Goal: Task Accomplishment & Management: Use online tool/utility

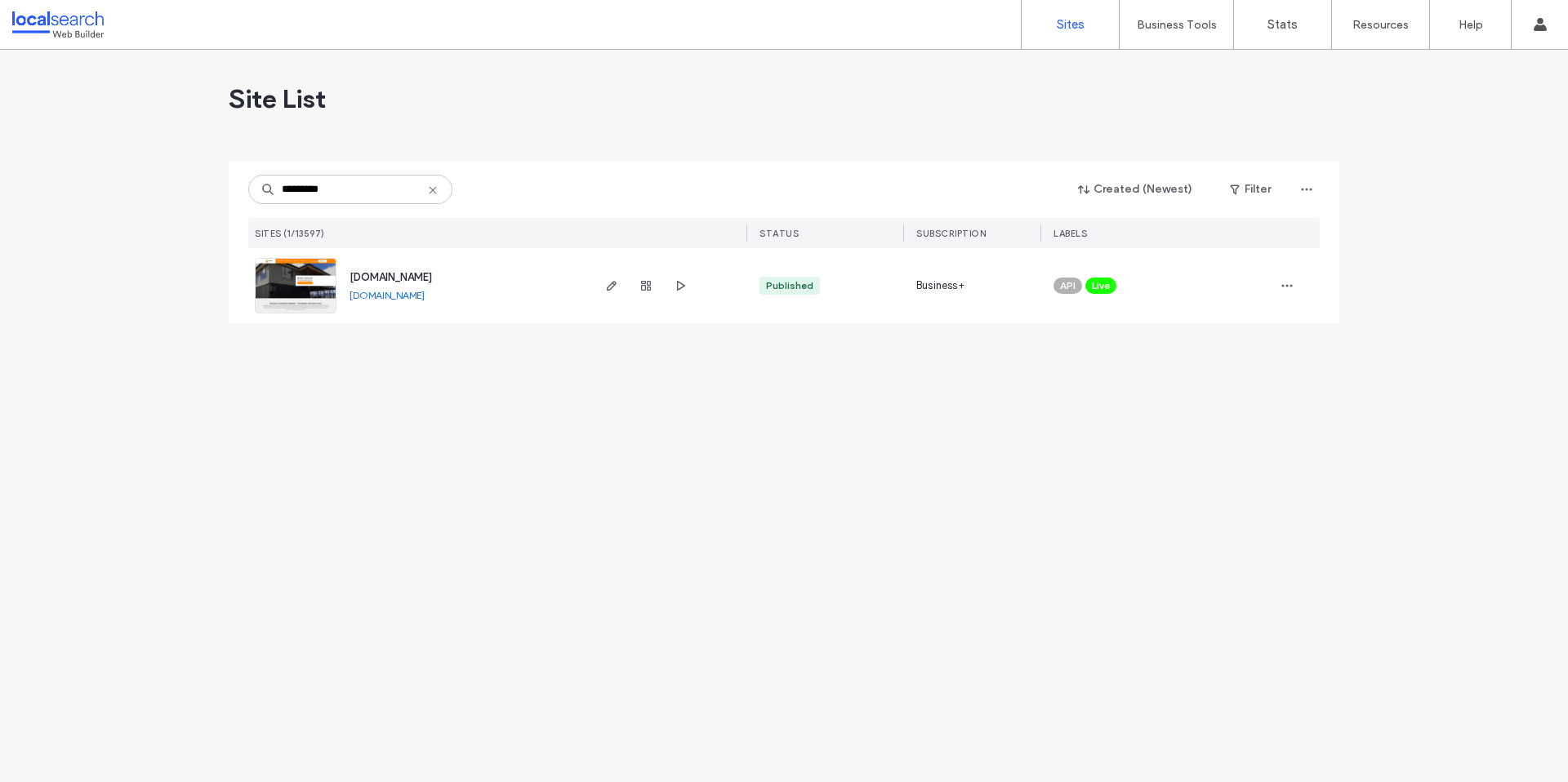
type input "*********"
click at [432, 282] on span "www.gawthornebuilders.com.au" at bounding box center [391, 276] width 83 height 12
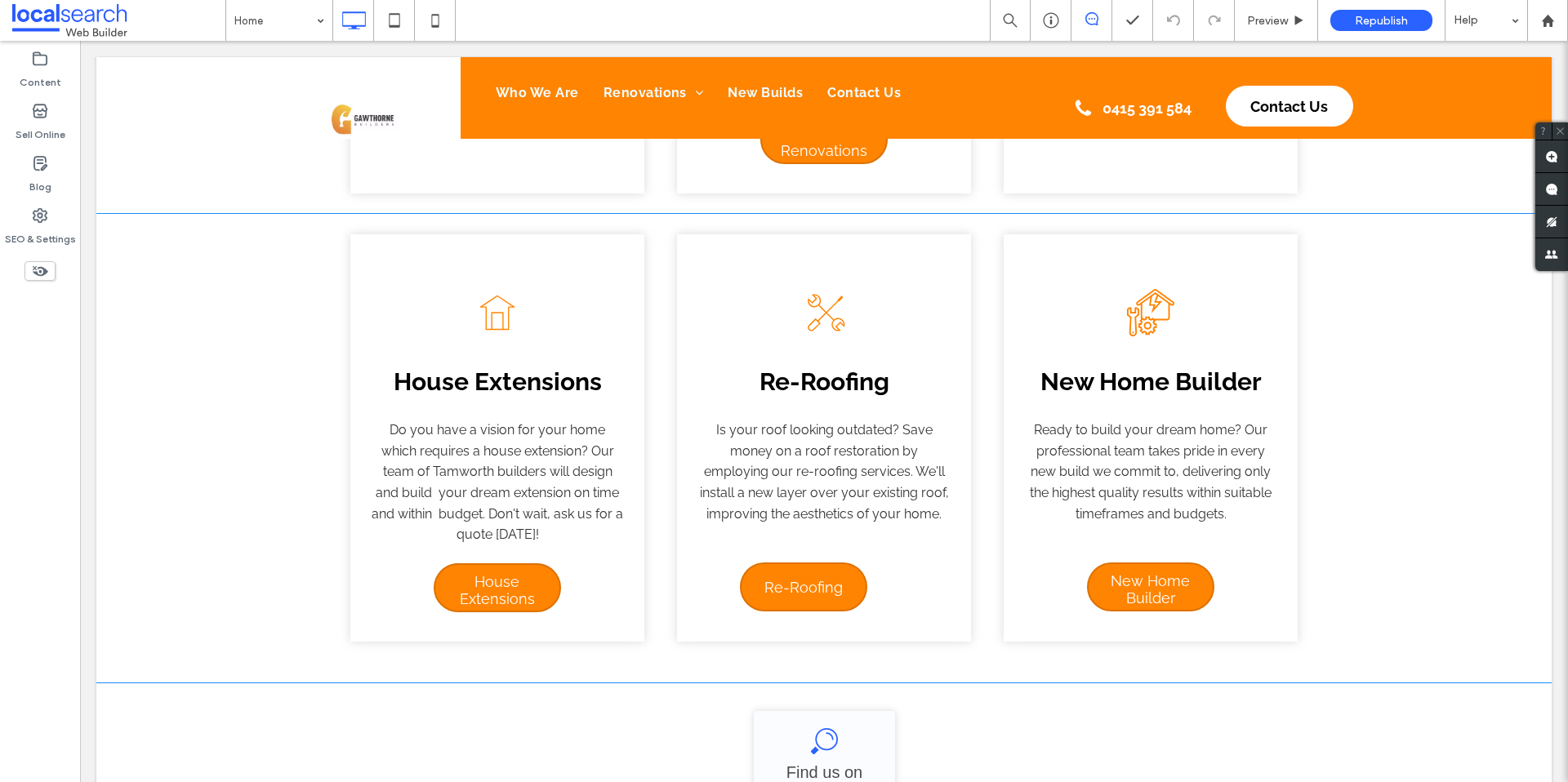
scroll to position [3830, 0]
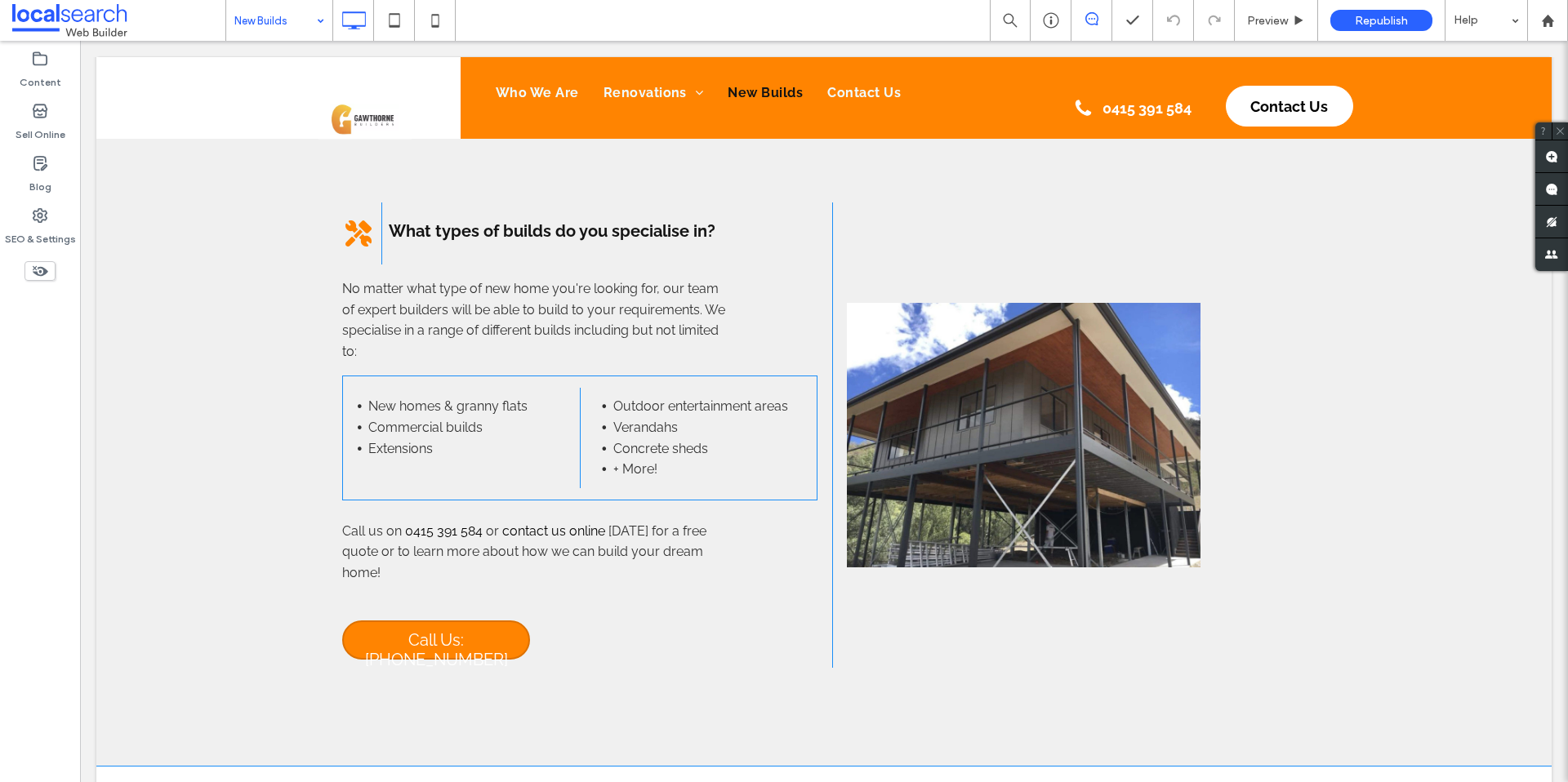
scroll to position [1594, 0]
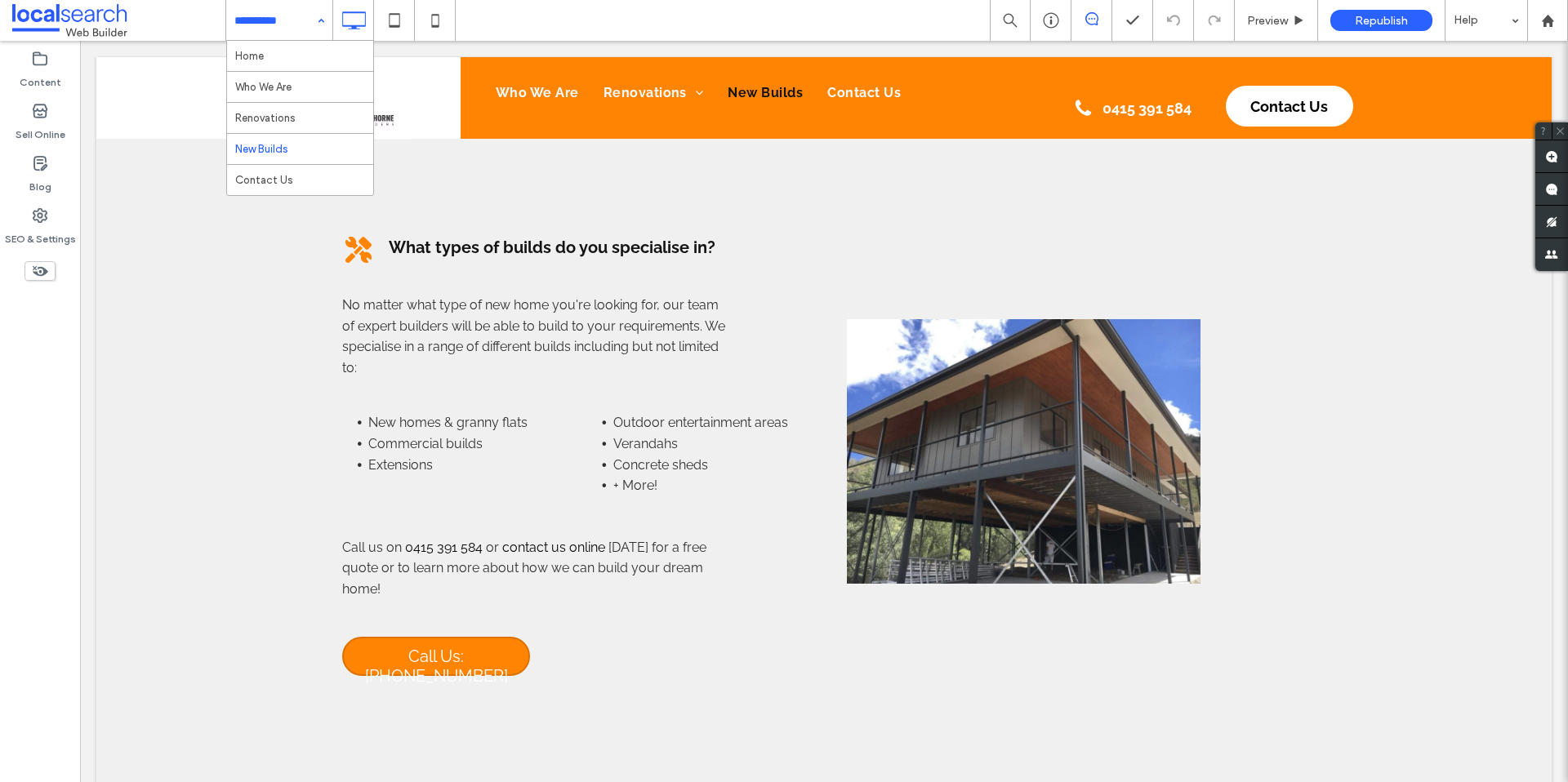
click at [319, 24] on div "Home Who We Are Renovations New Builds Contact Us" at bounding box center [279, 20] width 106 height 41
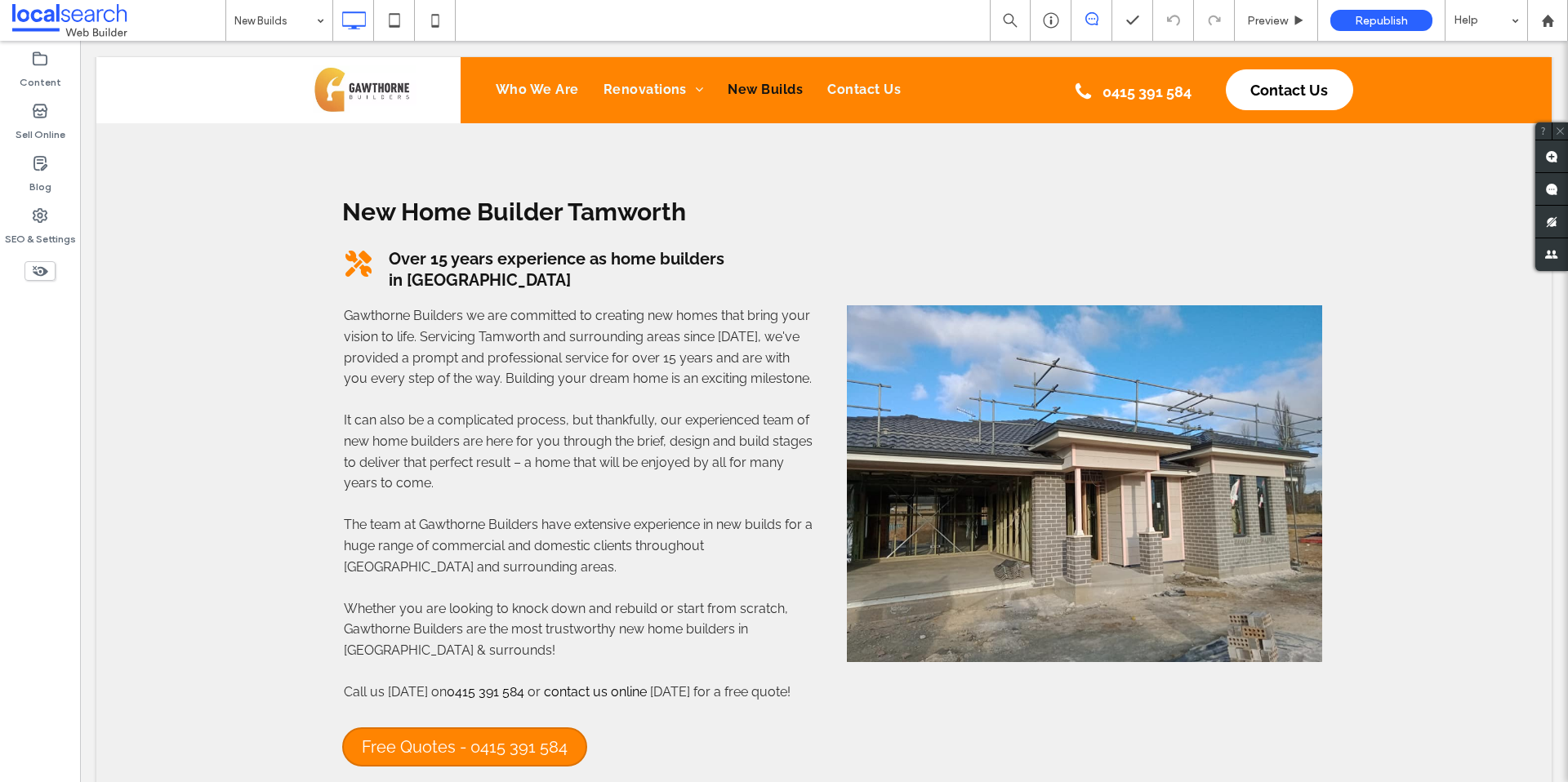
scroll to position [0, 0]
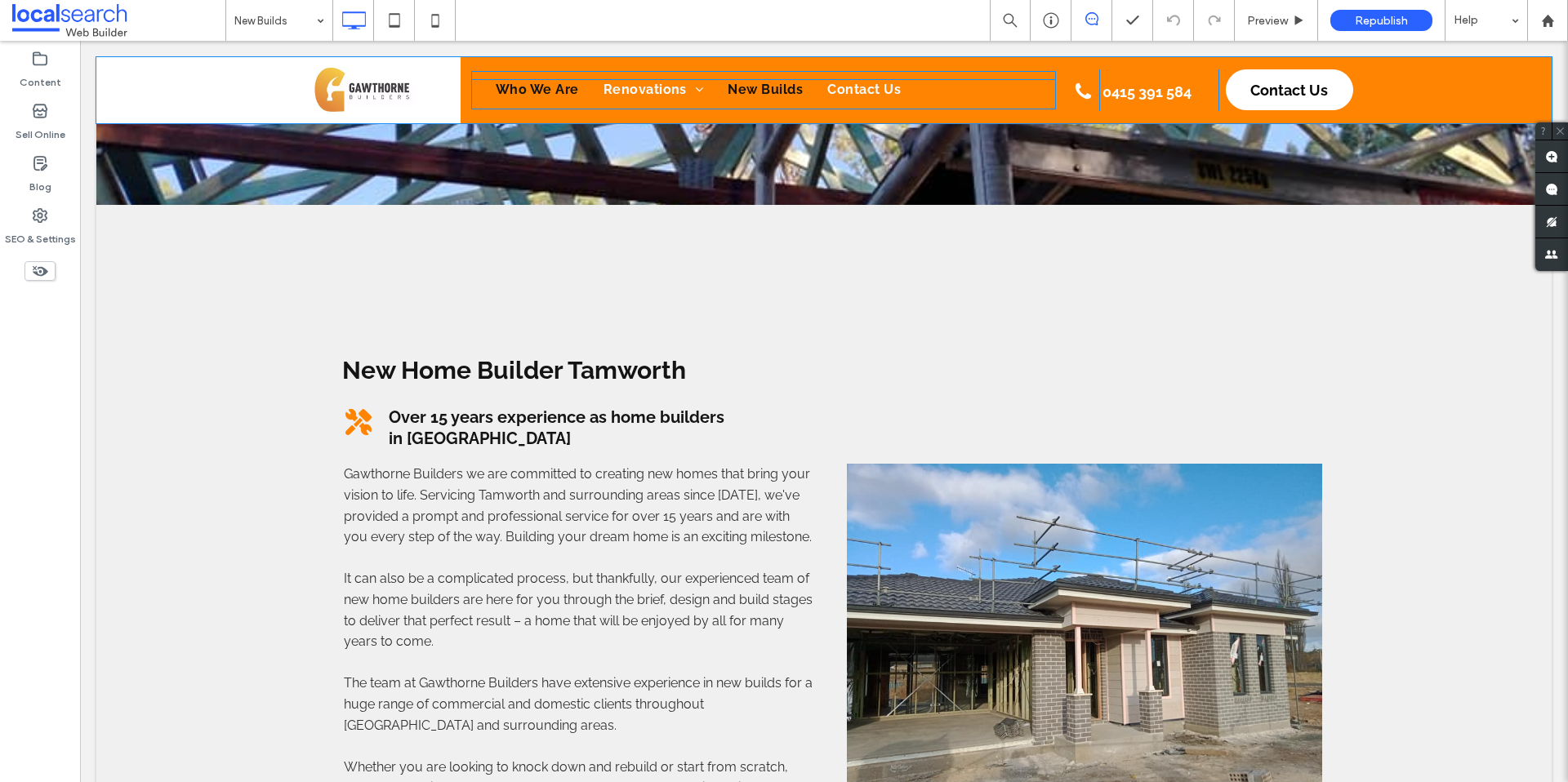
click at [550, 85] on span "Who We Are" at bounding box center [537, 89] width 84 height 21
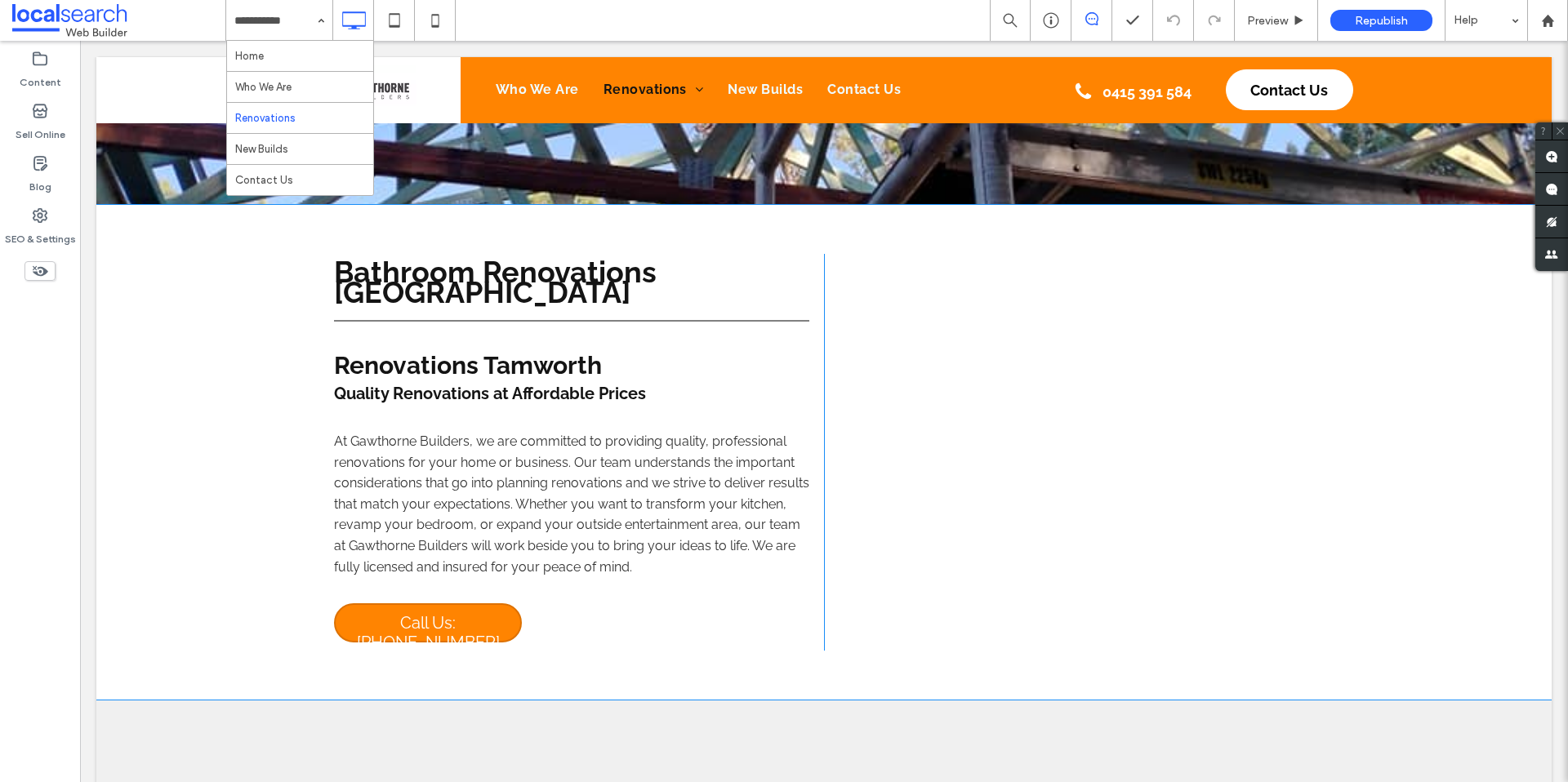
click at [268, 301] on div "Bathroom Renovations [GEOGRAPHIC_DATA] Renovations Tamworth Quality Renovations…" at bounding box center [824, 453] width 1456 height 495
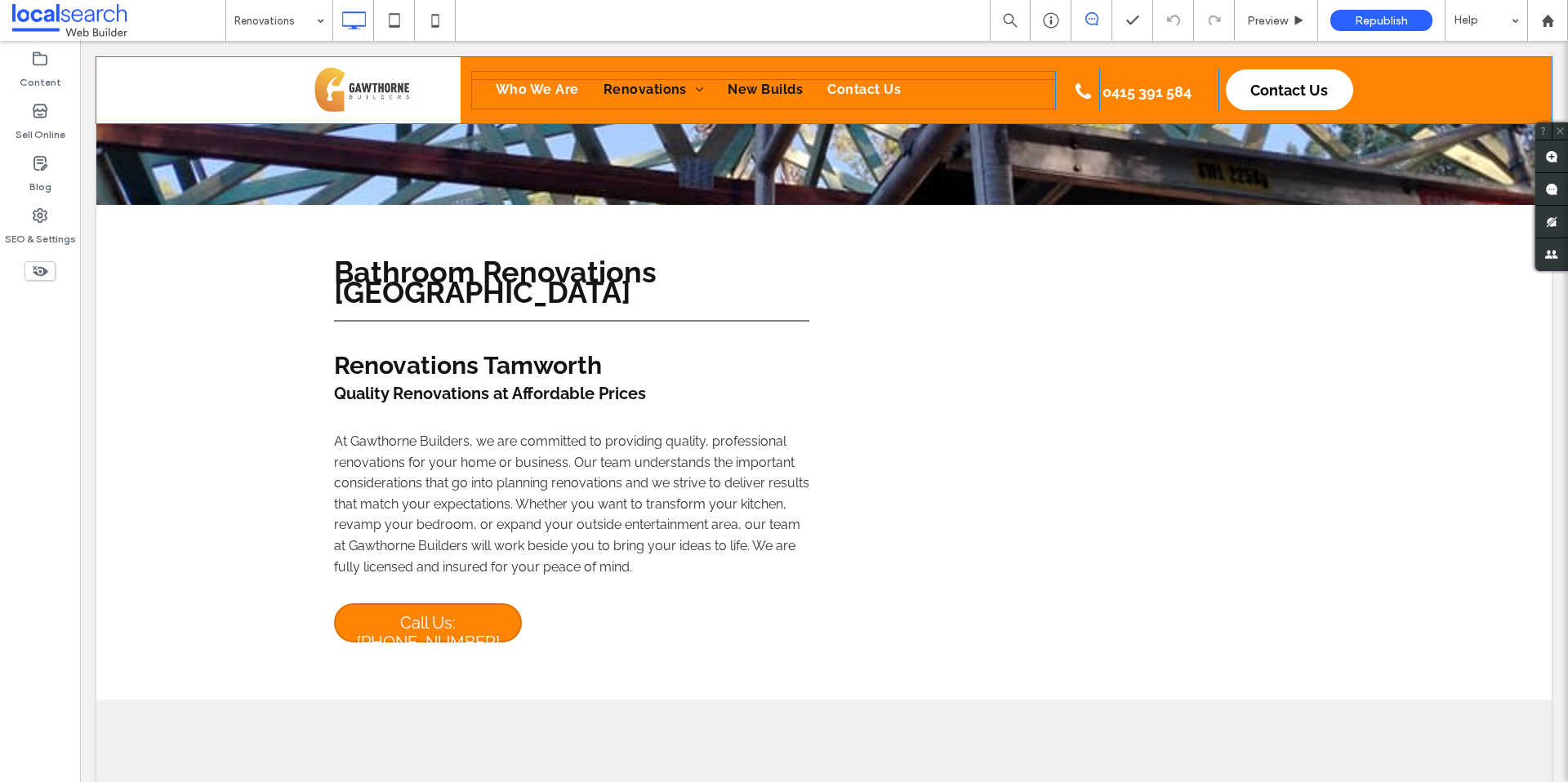
click at [767, 86] on span "New Builds" at bounding box center [765, 89] width 75 height 21
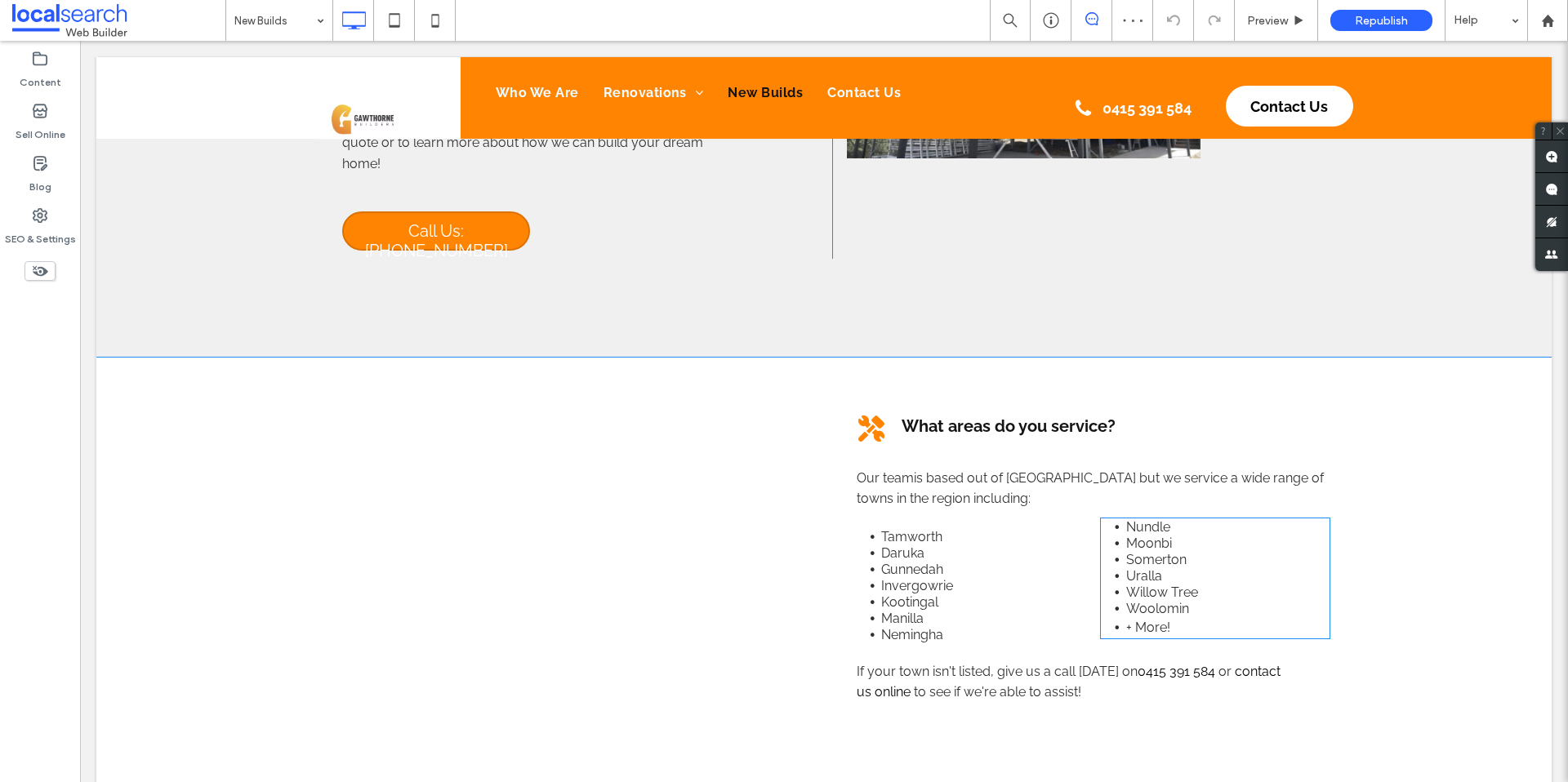
scroll to position [1425, 0]
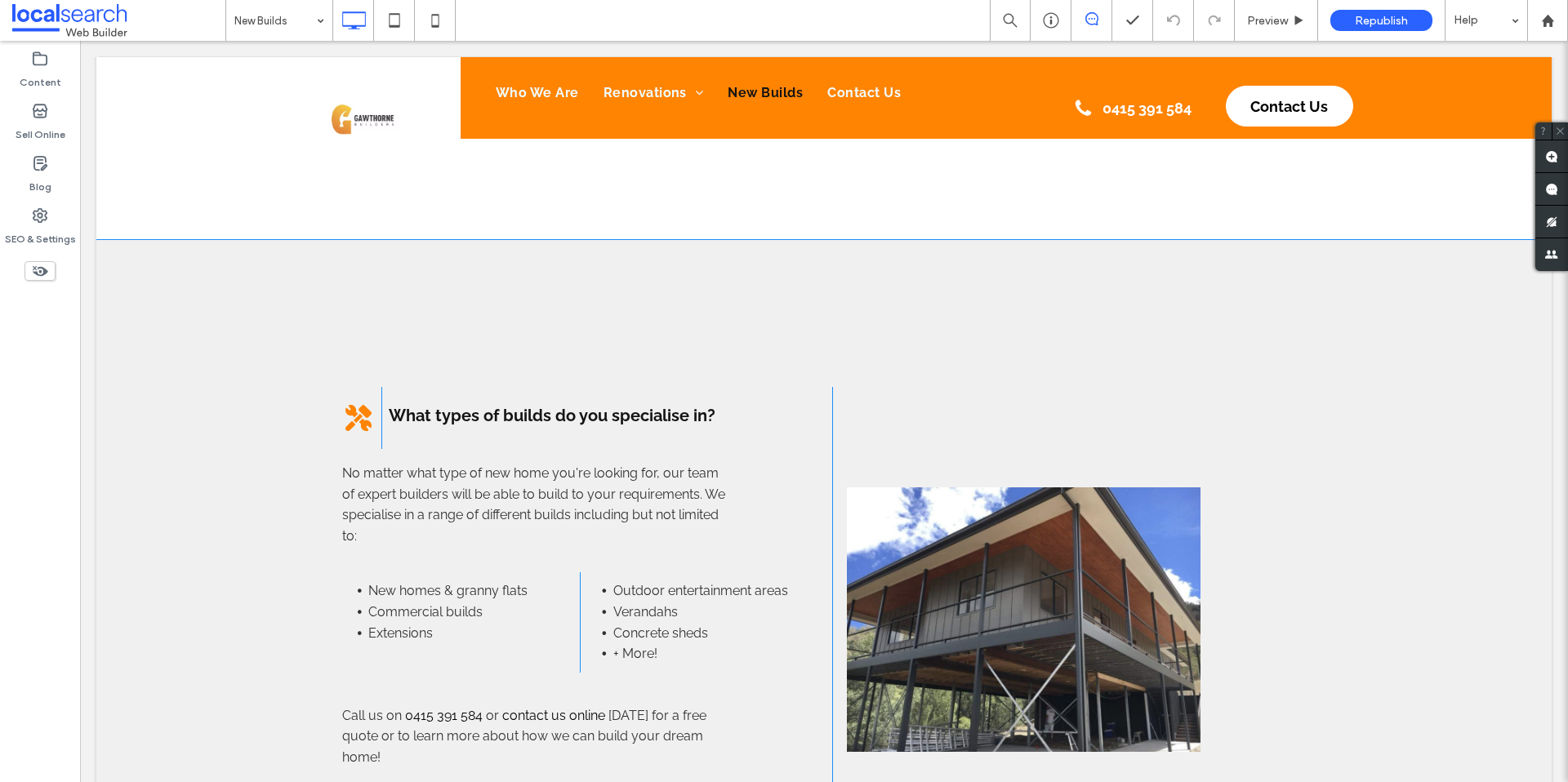
click at [1281, 596] on div at bounding box center [1077, 620] width 490 height 466
click at [1393, 520] on div "What types of builds do you specialise in? No matter what type of new home you'…" at bounding box center [824, 596] width 1456 height 711
click at [997, 574] on img at bounding box center [1023, 620] width 353 height 264
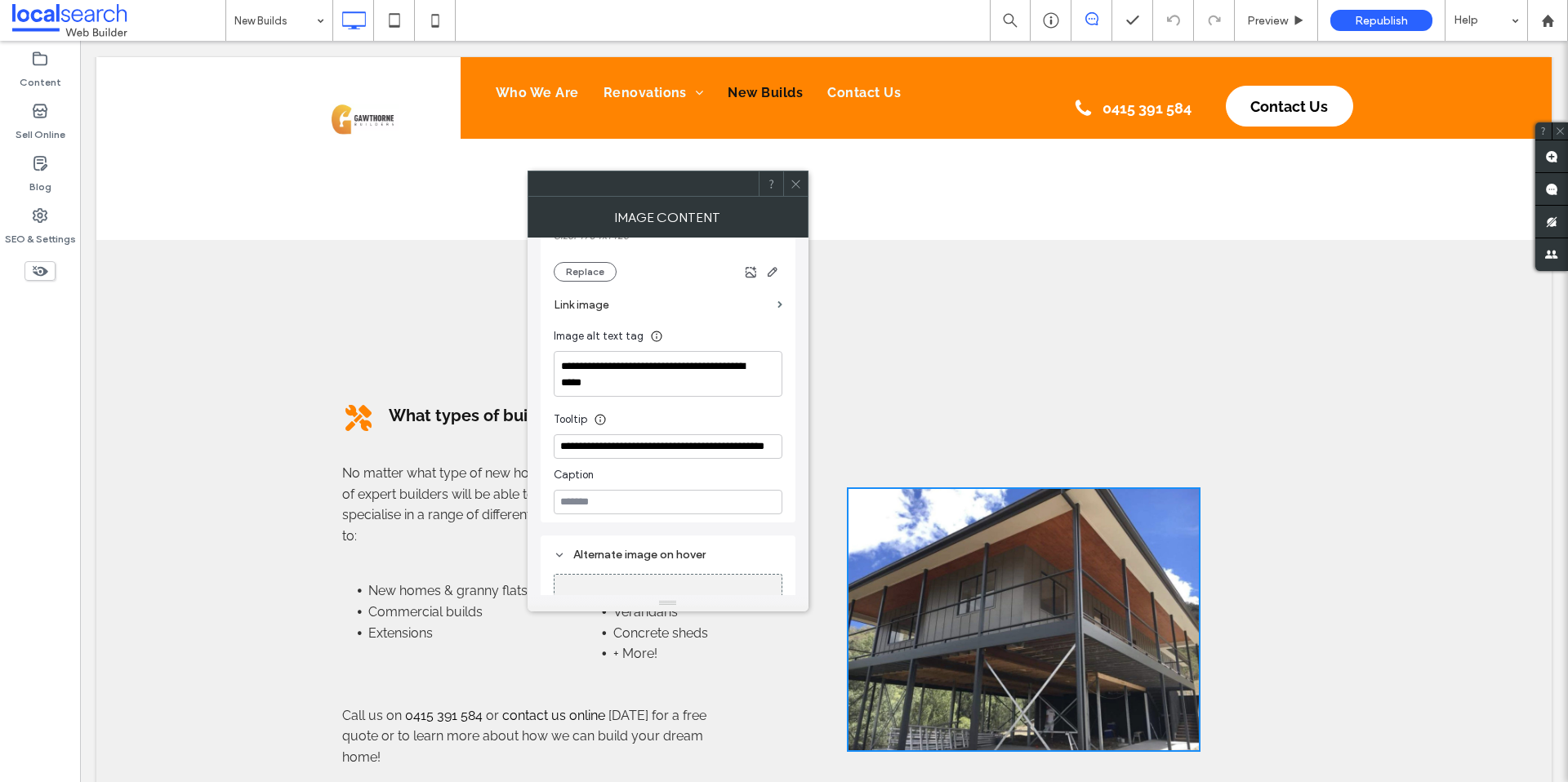
scroll to position [267, 0]
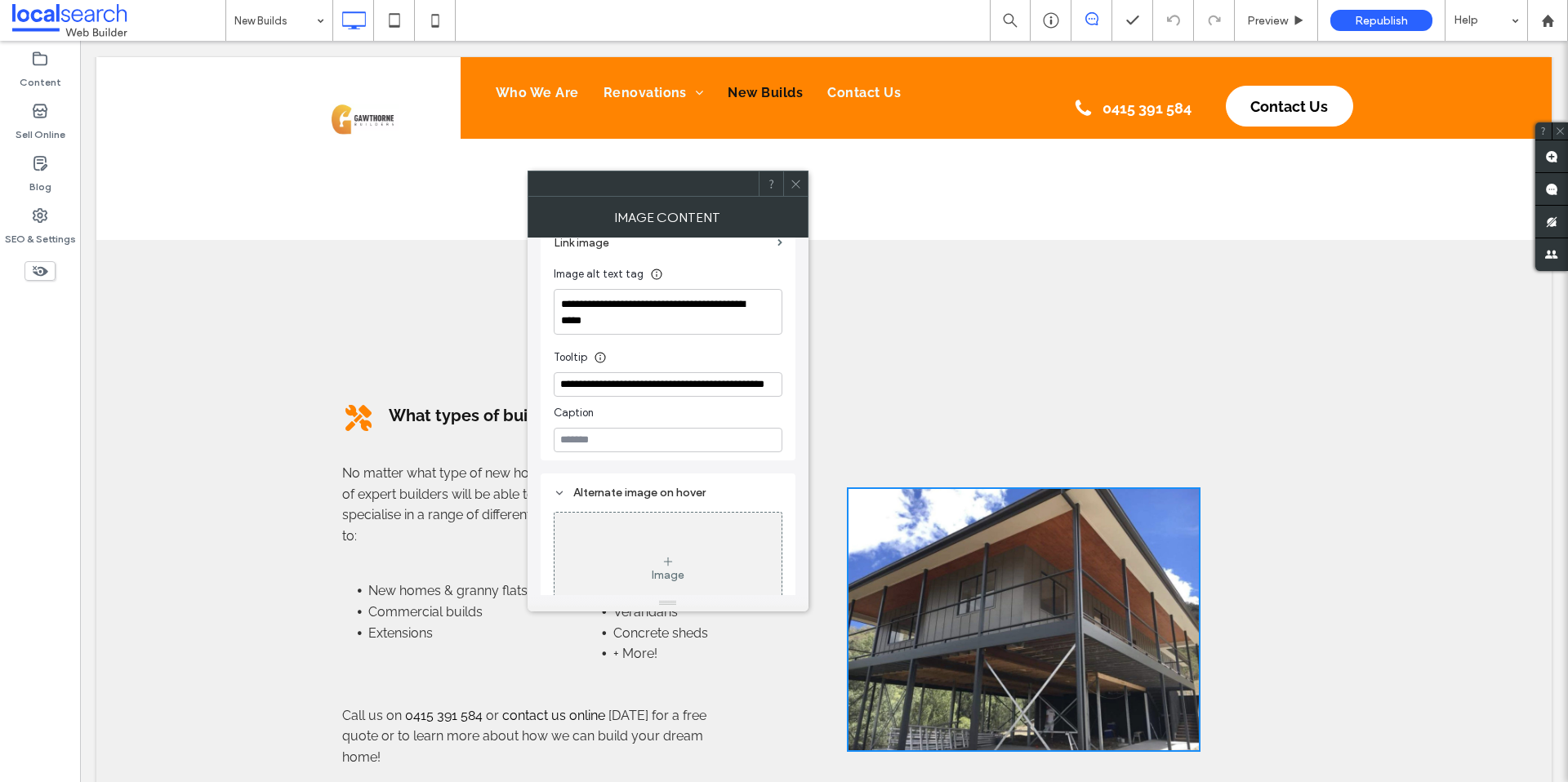
click at [797, 186] on icon at bounding box center [795, 184] width 12 height 12
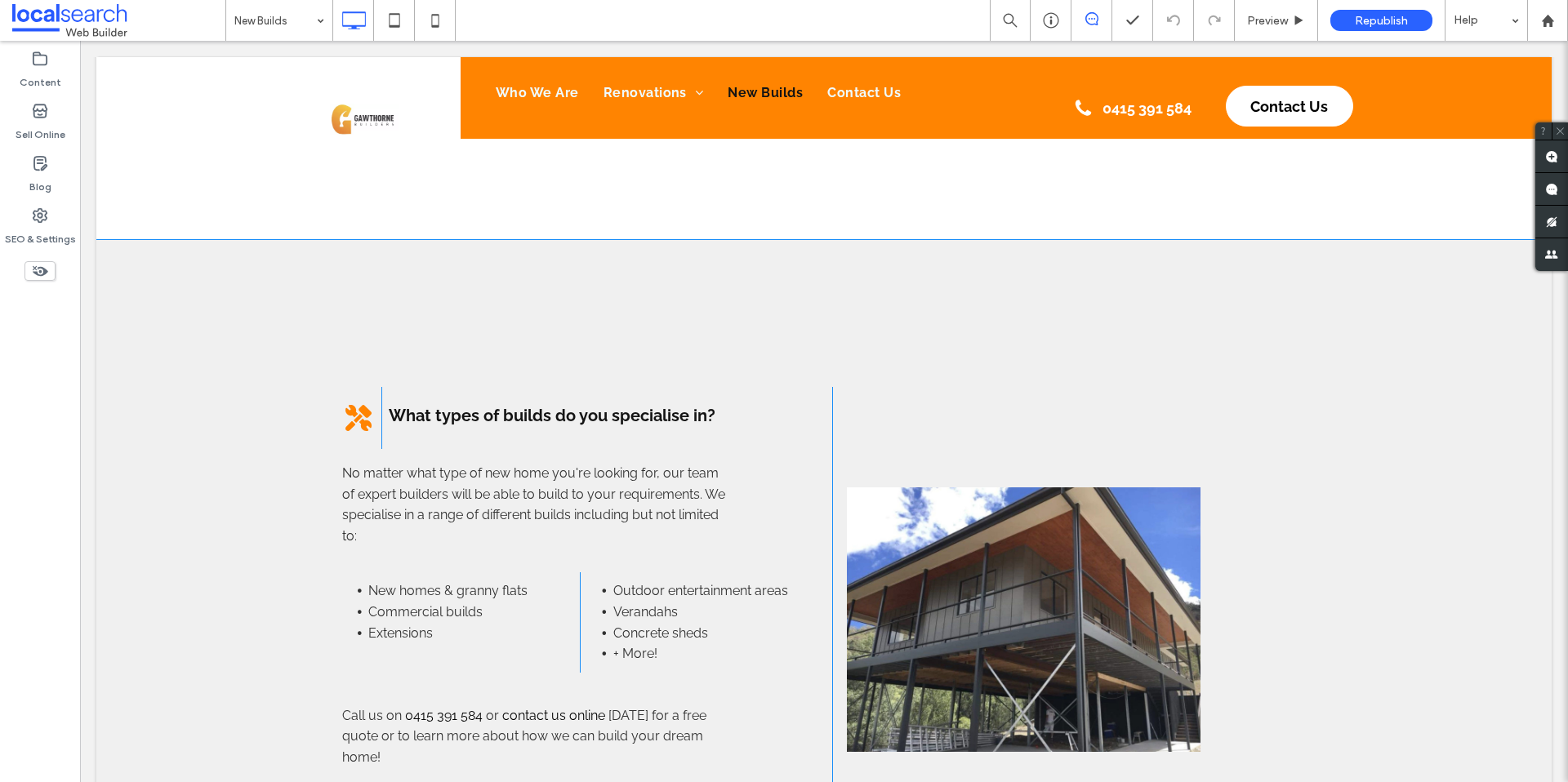
click at [1420, 413] on div "What types of builds do you specialise in? No matter what type of new home you'…" at bounding box center [824, 596] width 1456 height 711
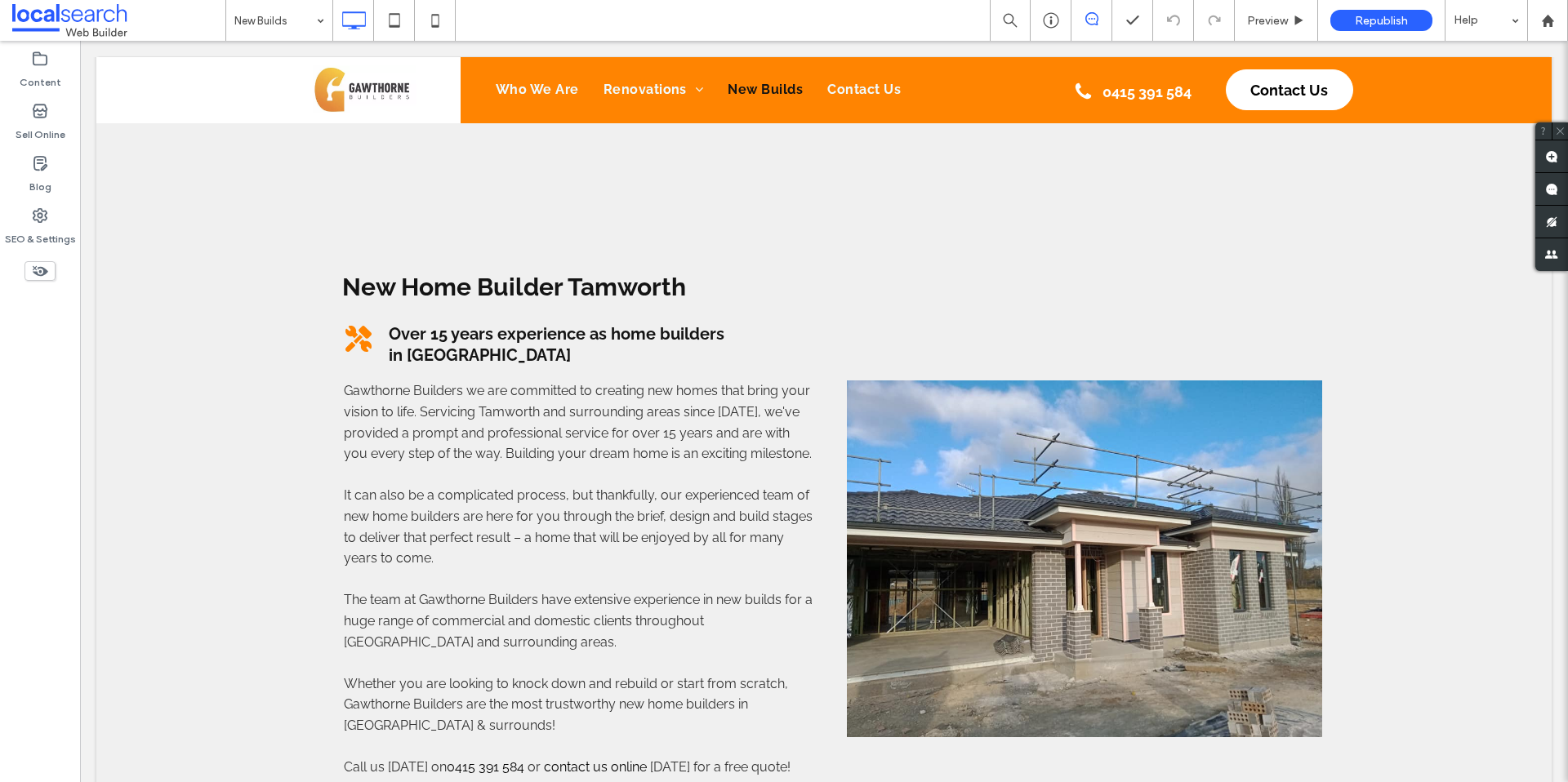
scroll to position [85, 0]
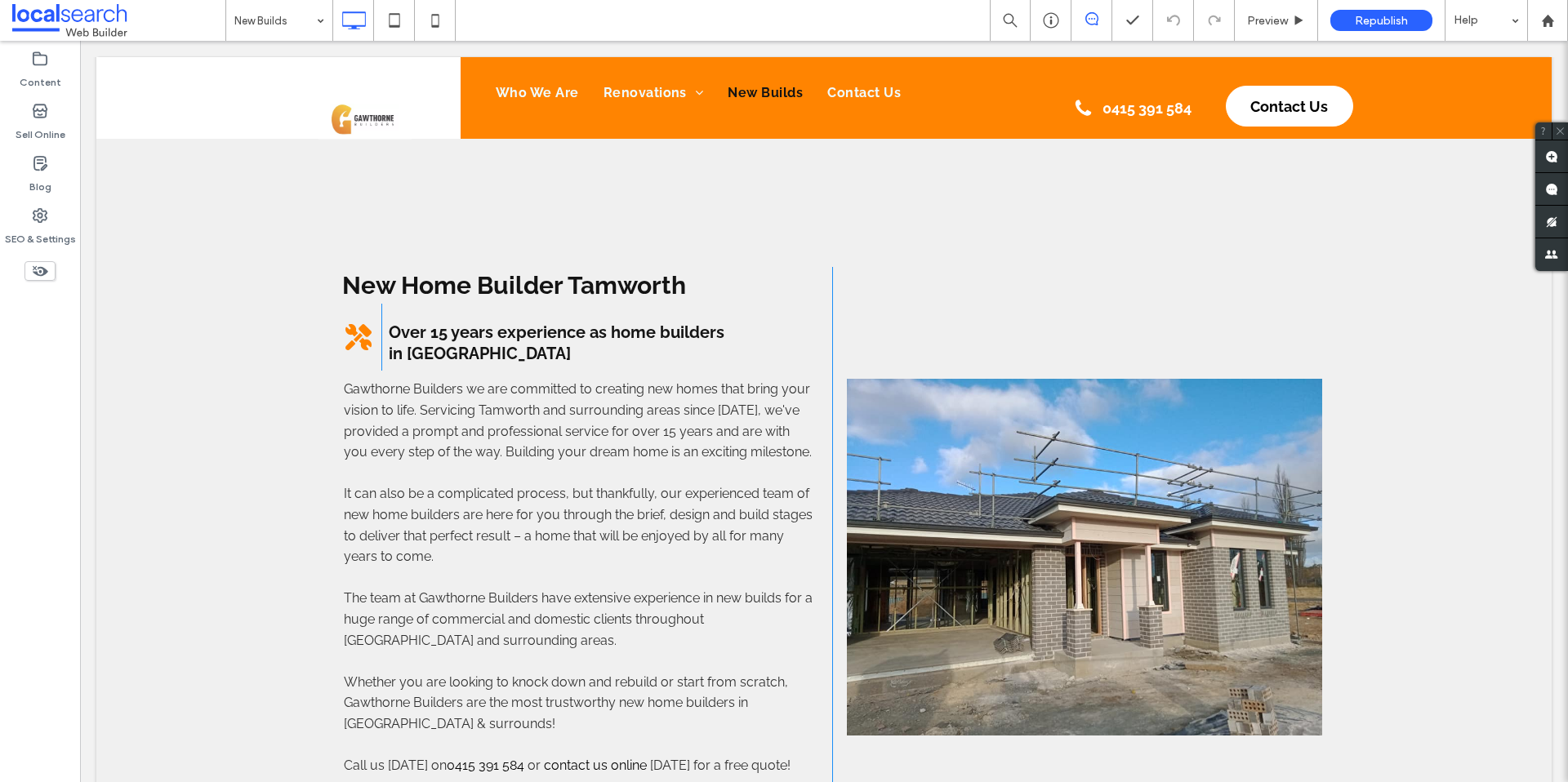
click at [1127, 321] on div at bounding box center [1077, 558] width 490 height 582
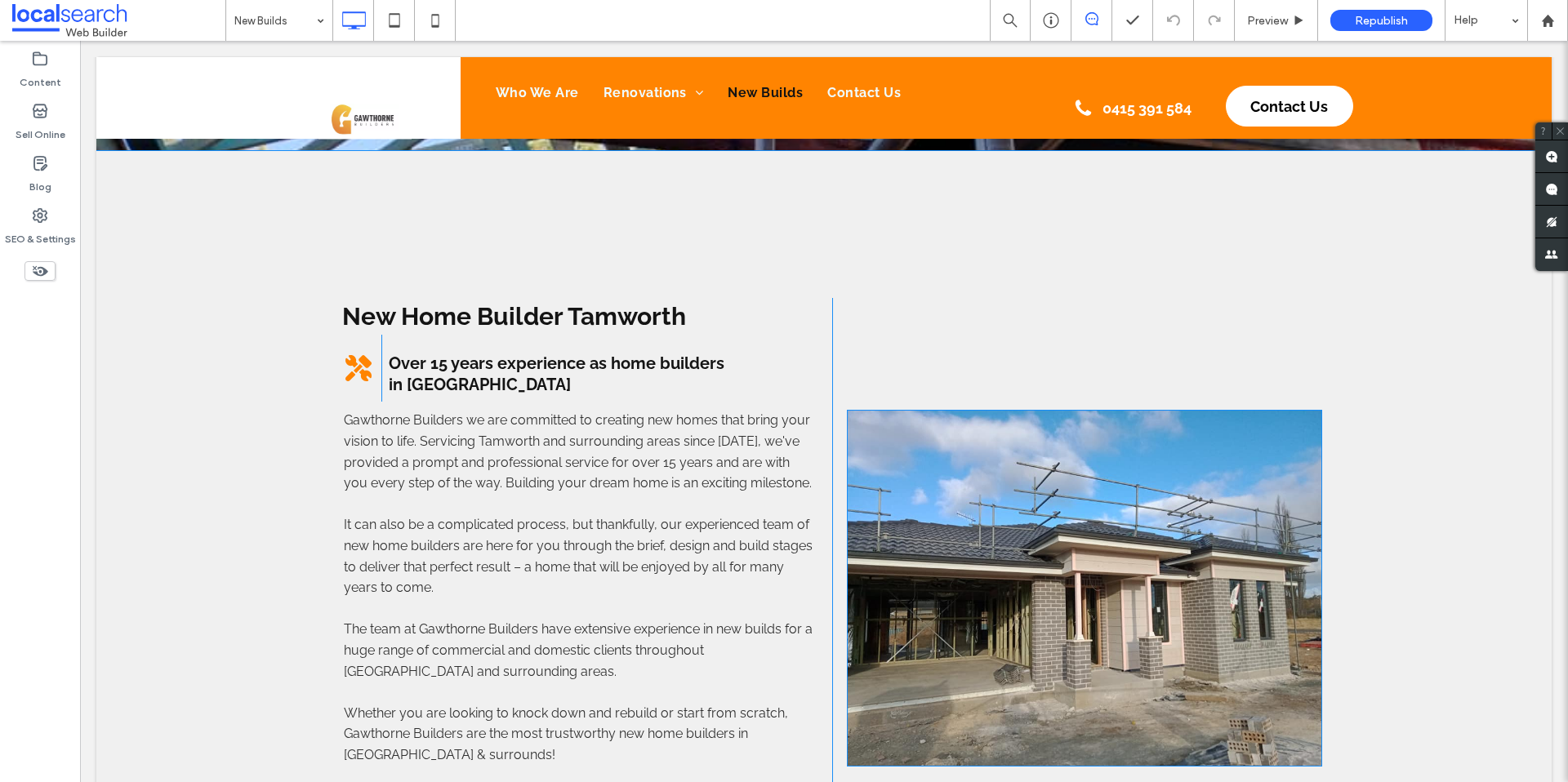
scroll to position [0, 0]
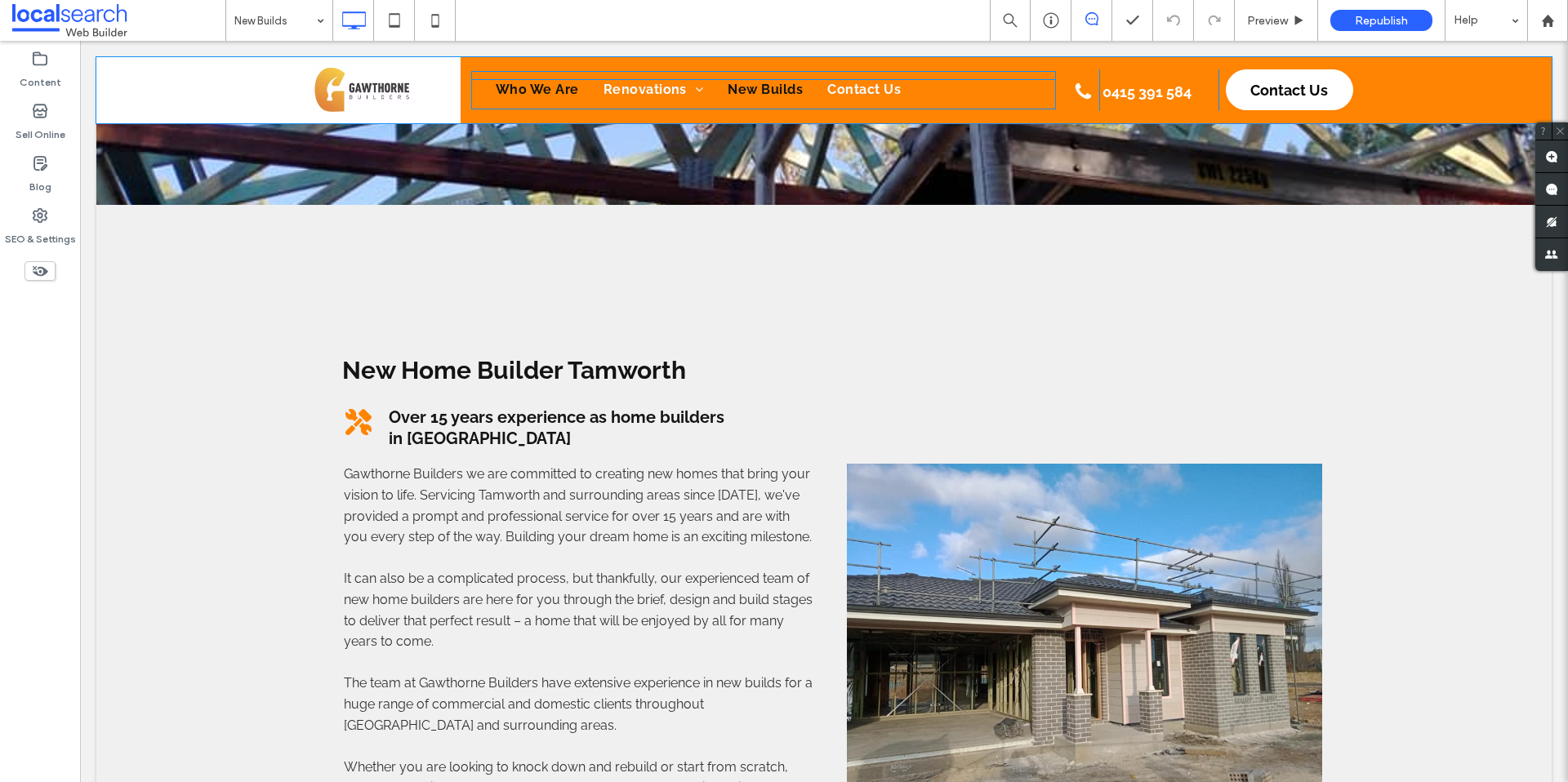
click at [525, 85] on span "Who We Are" at bounding box center [537, 89] width 84 height 21
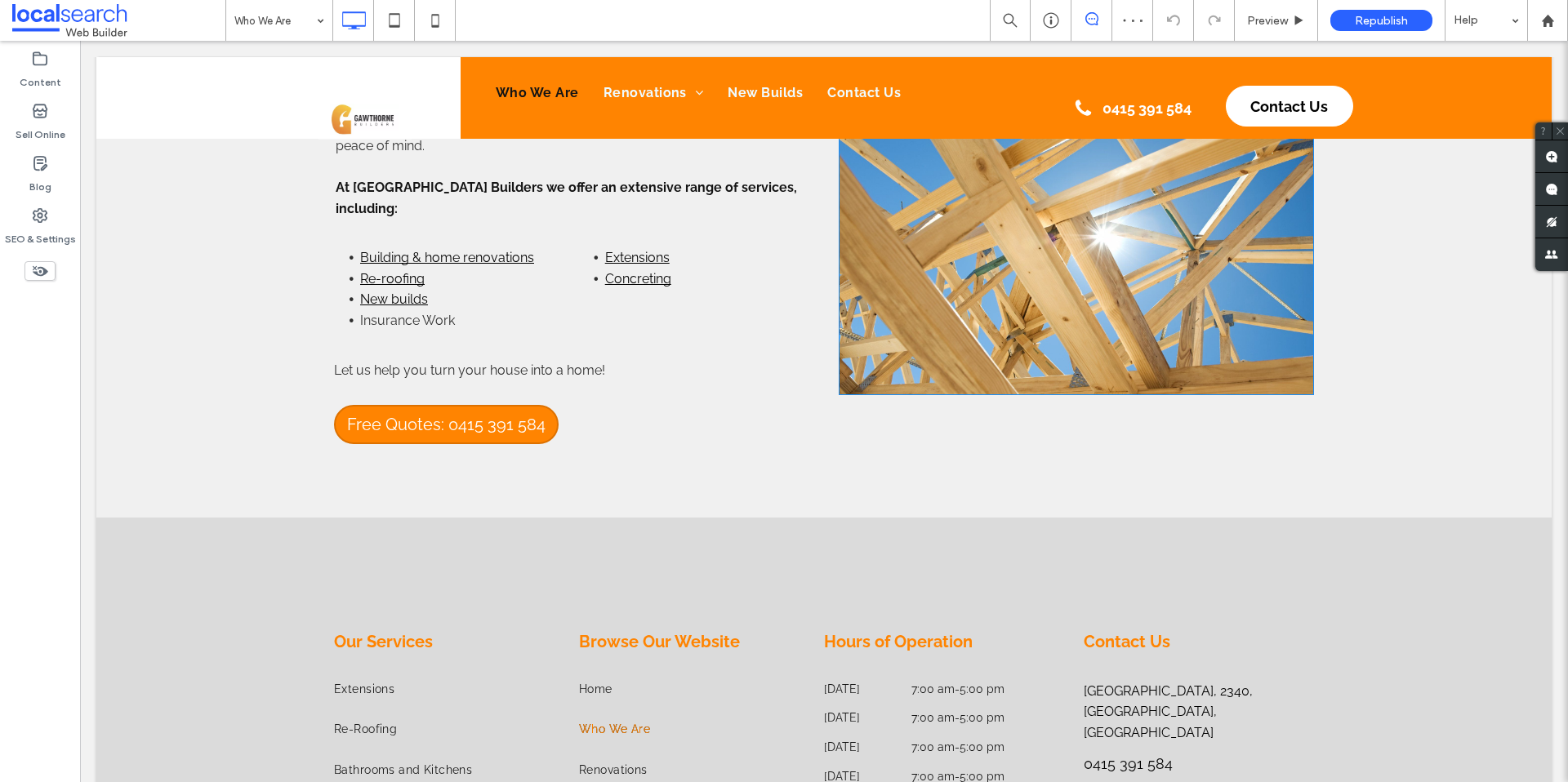
scroll to position [711, 0]
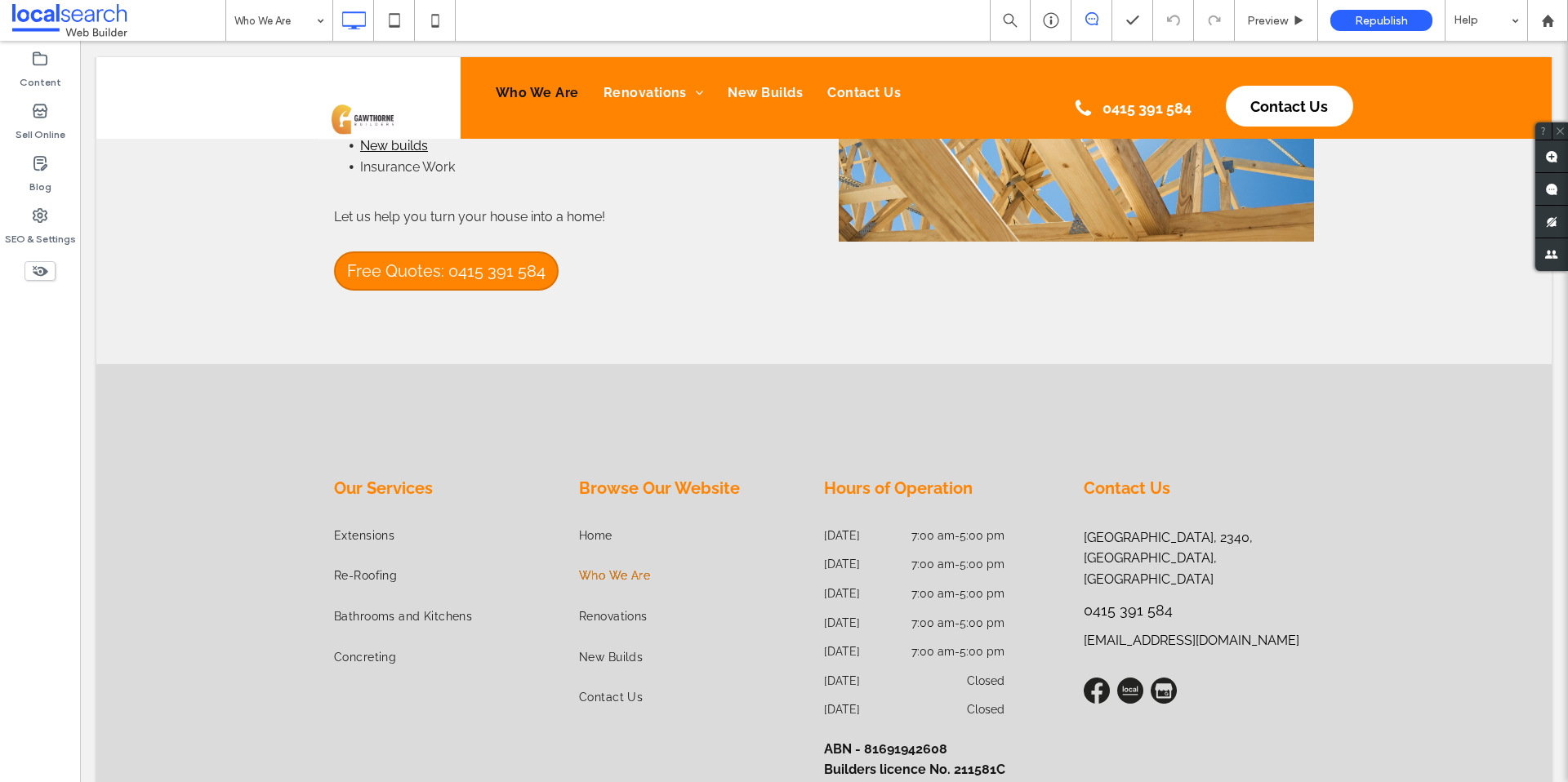
click at [644, 96] on div at bounding box center [824, 98] width 1456 height 82
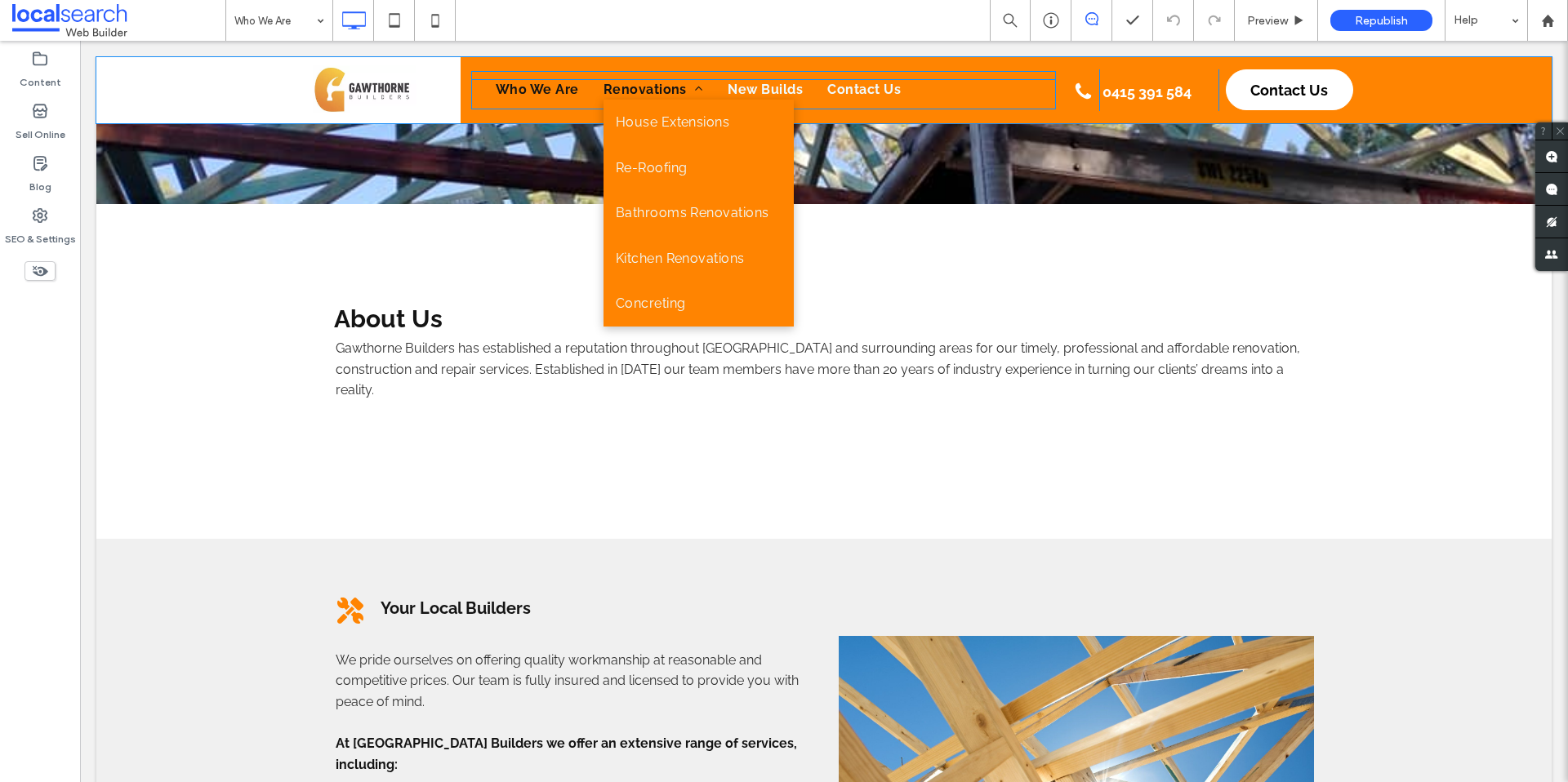
scroll to position [0, 0]
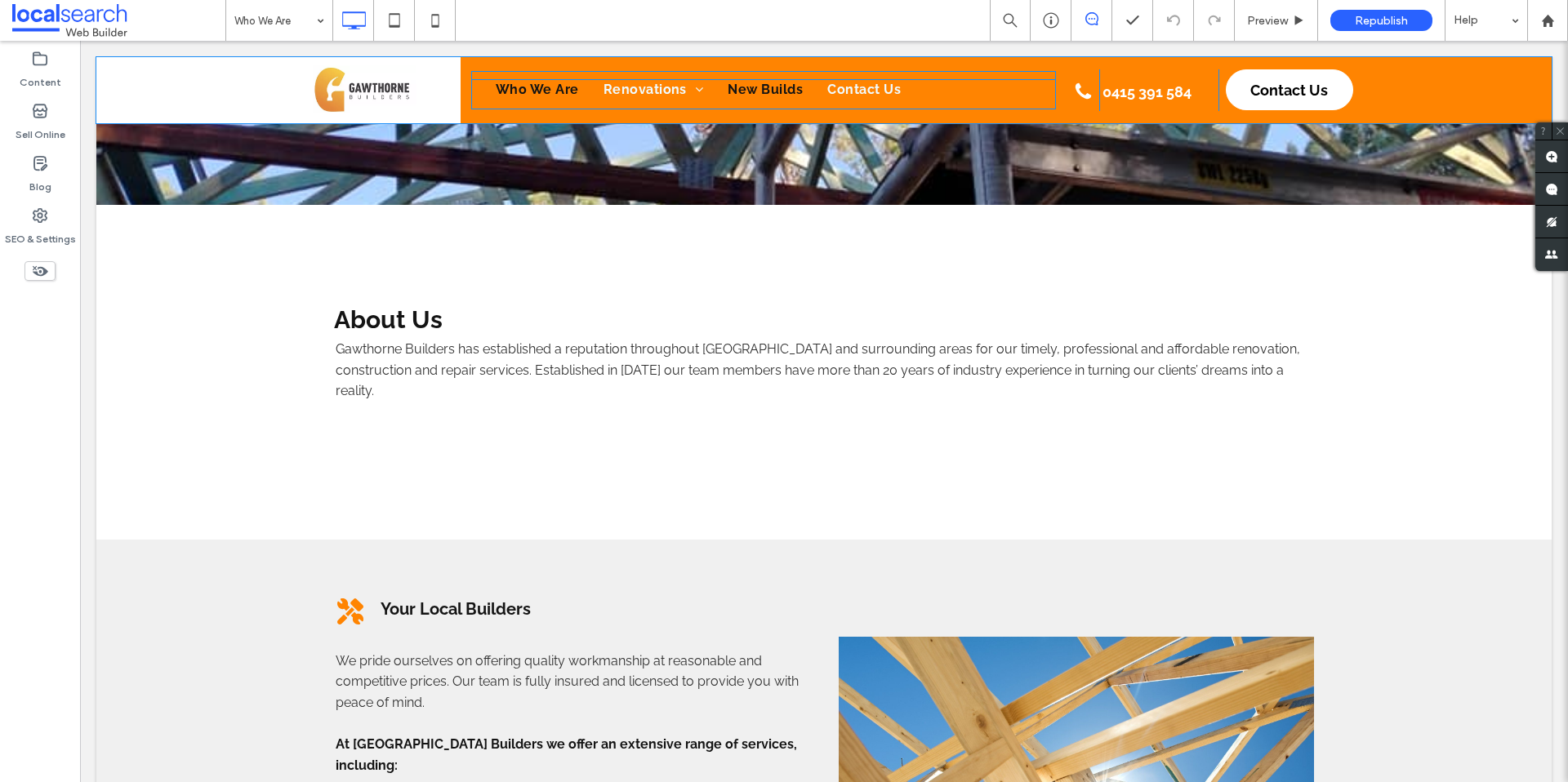
click at [767, 90] on span "New Builds" at bounding box center [765, 89] width 75 height 21
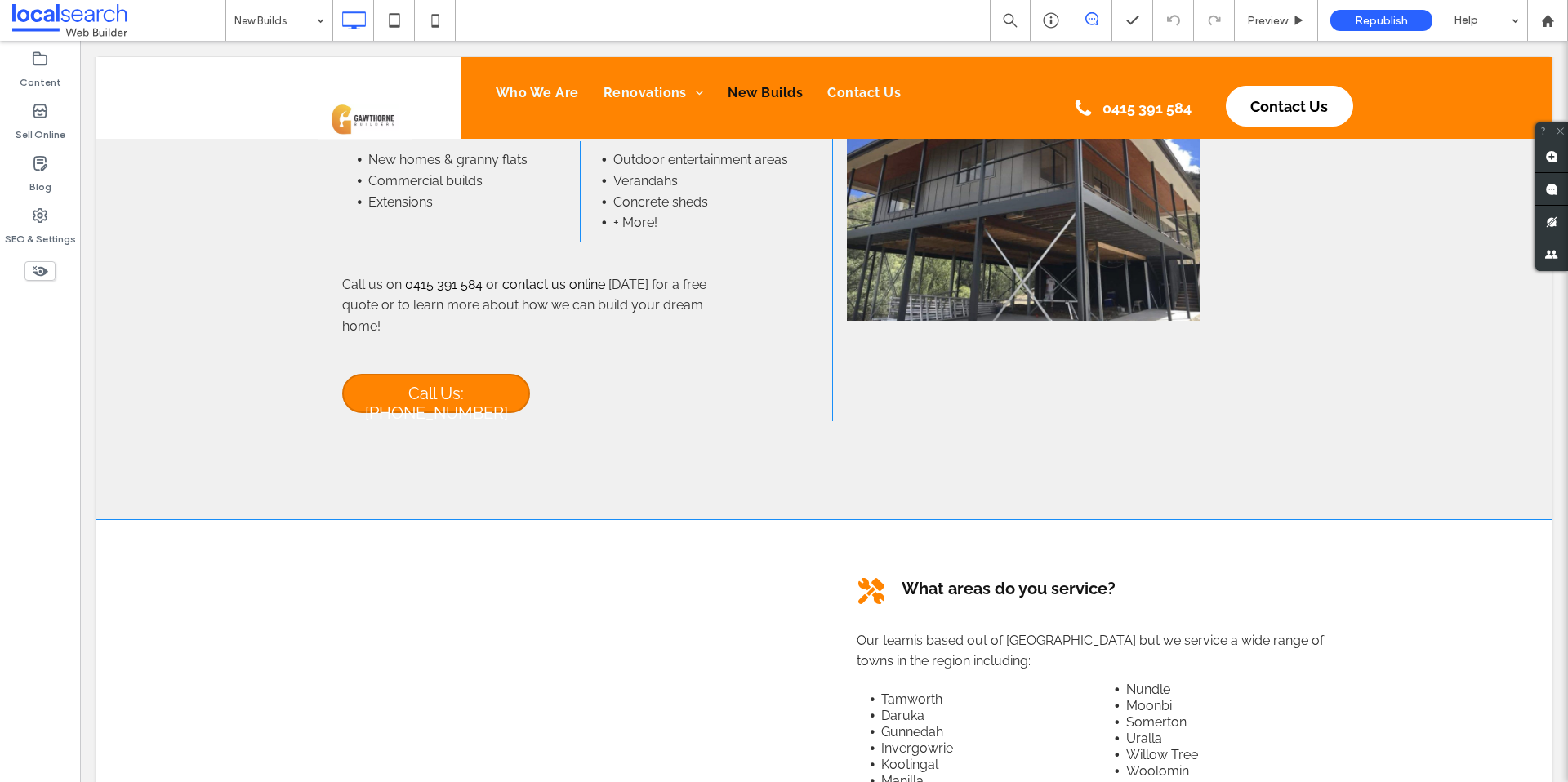
scroll to position [1860, 0]
